Goal: Task Accomplishment & Management: Use online tool/utility

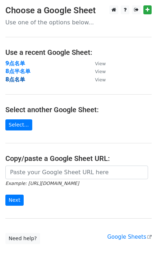
click at [8, 76] on strong "8点名单" at bounding box center [15, 79] width 20 height 6
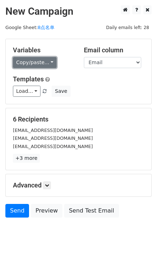
click at [48, 60] on link "Copy/paste..." at bounding box center [35, 62] width 44 height 11
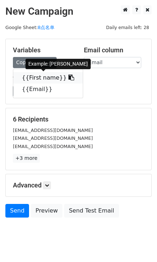
click at [68, 77] on icon at bounding box center [71, 77] width 6 height 6
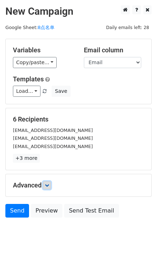
click at [51, 183] on link at bounding box center [47, 185] width 8 height 8
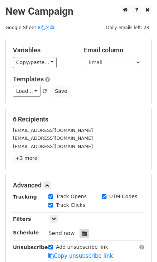
click at [80, 232] on div at bounding box center [84, 232] width 10 height 9
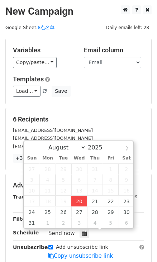
type input "[DATE] 16:19"
type input "04"
type input "19"
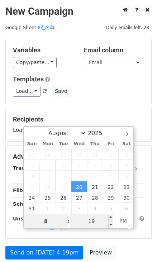
type input "8"
type input "[DATE] 20:19"
type input "08"
click at [89, 220] on input "19" at bounding box center [92, 221] width 44 height 14
type input "0"
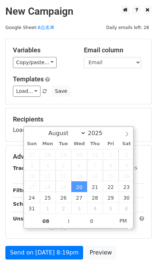
type input "[DATE] 20:00"
click at [114, 102] on div "Variables Copy/paste... {{First name}} {{Email}} Email column First name Email …" at bounding box center [78, 71] width 145 height 65
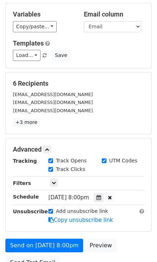
scroll to position [103, 0]
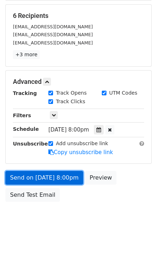
click at [64, 175] on link "Send on [DATE] 8:00pm" at bounding box center [44, 178] width 78 height 14
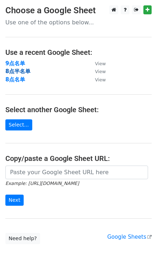
click at [21, 72] on strong "8点半名单" at bounding box center [17, 71] width 25 height 6
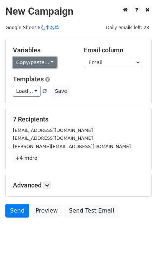
click at [44, 61] on link "Copy/paste..." at bounding box center [35, 62] width 44 height 11
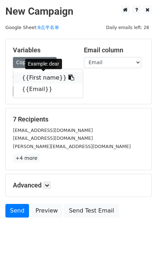
click at [68, 78] on icon at bounding box center [71, 77] width 6 height 6
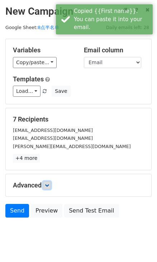
click at [46, 184] on link at bounding box center [47, 185] width 8 height 8
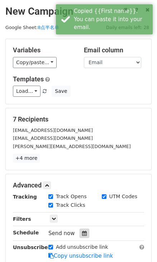
click at [84, 231] on icon at bounding box center [84, 232] width 5 height 5
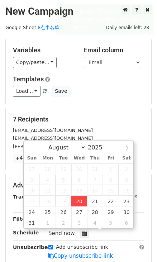
type input "2025-08-20 16:19"
type input "04"
type input "19"
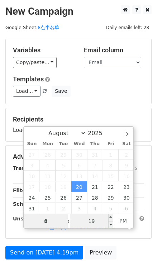
type input "8"
type input "2025-08-20 20:19"
type input "08"
click at [92, 220] on input "19" at bounding box center [92, 221] width 44 height 14
type input "30"
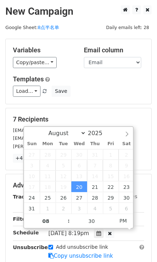
type input "2025-08-20 20:30"
click at [118, 95] on div "Load... No templates saved Save" at bounding box center [79, 91] width 142 height 11
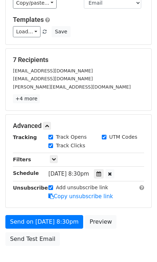
scroll to position [103, 0]
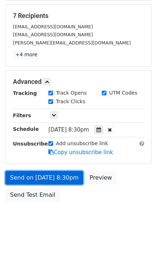
click at [64, 182] on link "Send on Aug 20 at 8:30pm" at bounding box center [44, 178] width 78 height 14
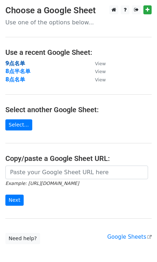
click at [20, 63] on strong "9点名单" at bounding box center [15, 63] width 20 height 6
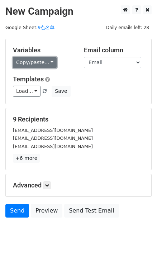
click at [51, 66] on link "Copy/paste..." at bounding box center [35, 62] width 44 height 11
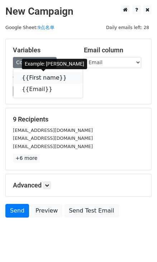
click at [59, 74] on link "{{First name}}" at bounding box center [47, 77] width 69 height 11
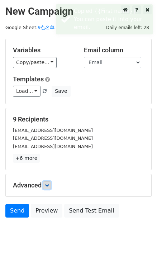
click at [47, 186] on link at bounding box center [47, 185] width 8 height 8
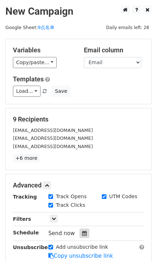
click at [82, 233] on icon at bounding box center [84, 232] width 5 height 5
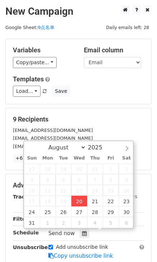
type input "2025-08-20 16:20"
type input "04"
type input "20"
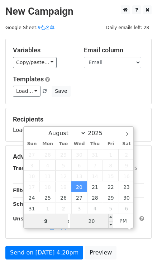
type input "9"
type input "2025-08-20 21:20"
type input "09"
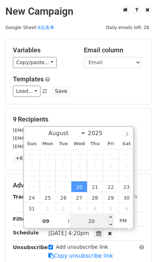
click at [95, 219] on input "20" at bounding box center [92, 221] width 44 height 14
type input "0"
type input "2025-08-20 21:00"
click at [125, 122] on h5 "9 Recipients" at bounding box center [78, 119] width 131 height 8
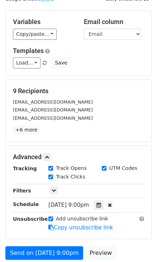
scroll to position [97, 0]
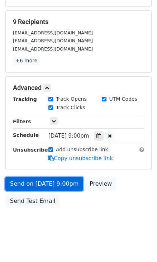
click at [61, 182] on link "Send on Aug 20 at 9:00pm" at bounding box center [44, 184] width 78 height 14
